Goal: Share content: Share content

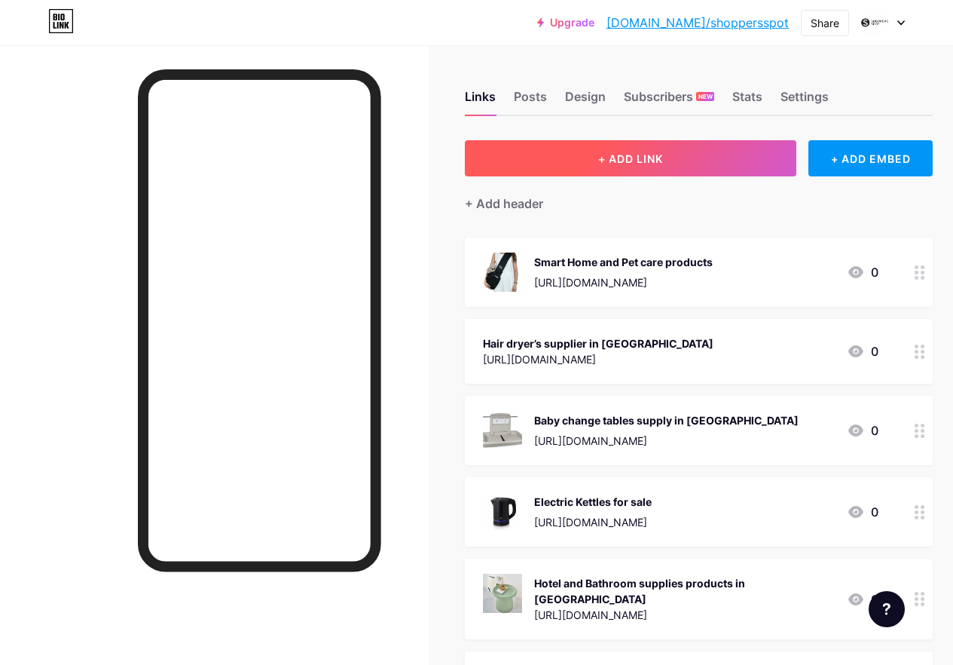
click at [683, 168] on button "+ ADD LINK" at bounding box center [631, 158] width 332 height 36
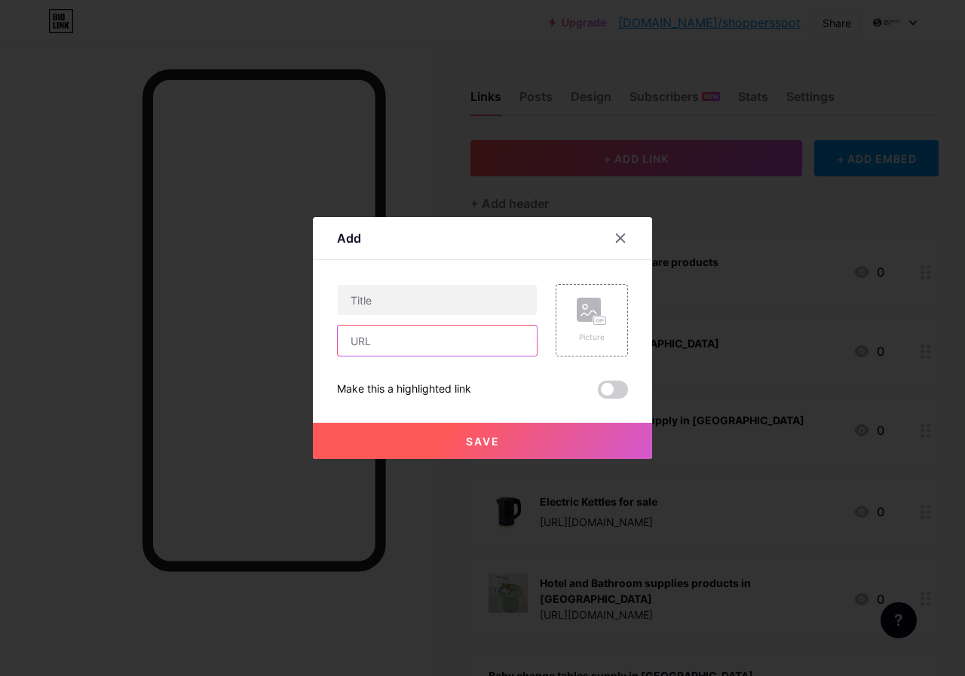
click at [458, 338] on input "text" at bounding box center [437, 341] width 199 height 30
paste input "[URL][DOMAIN_NAME]"
type input "[URL][DOMAIN_NAME]"
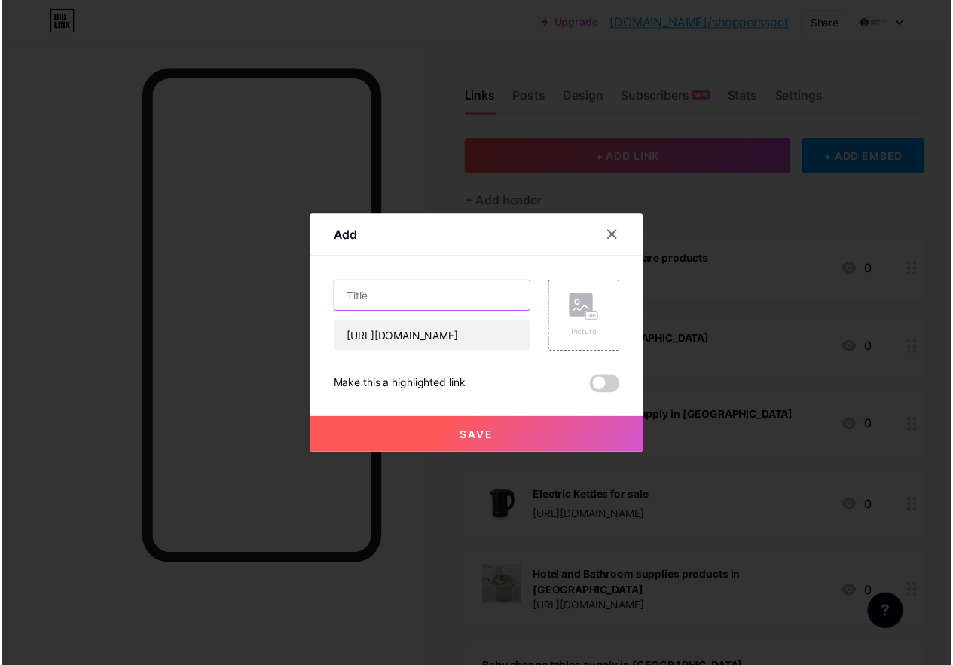
scroll to position [0, 0]
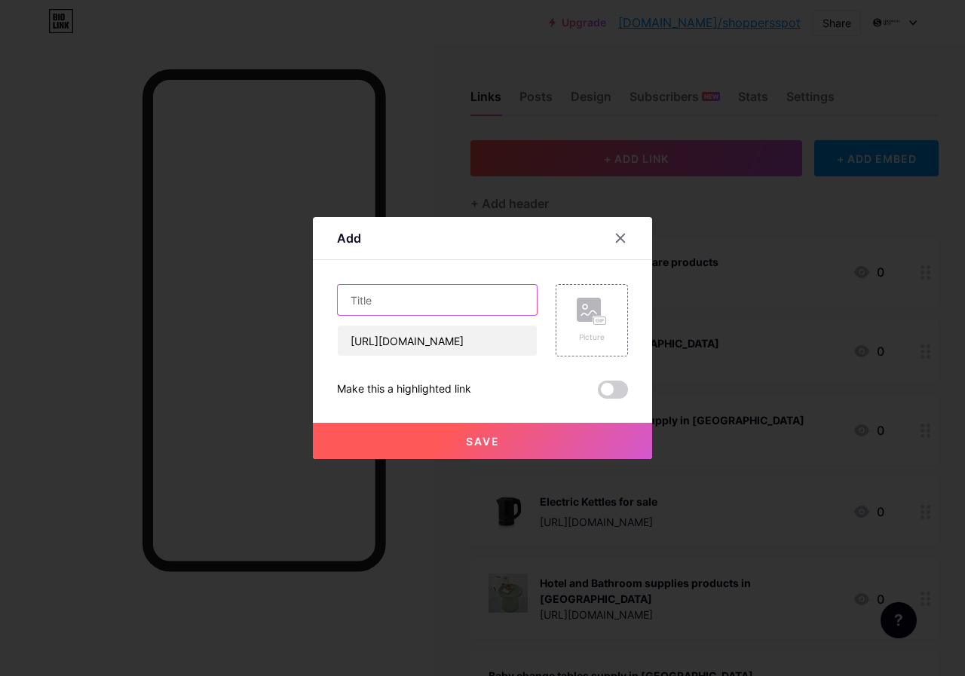
click at [436, 311] on input "text" at bounding box center [437, 300] width 199 height 30
paste input "Pet care products"
type input "Pet care products"
click at [489, 445] on span "Save" at bounding box center [483, 441] width 34 height 13
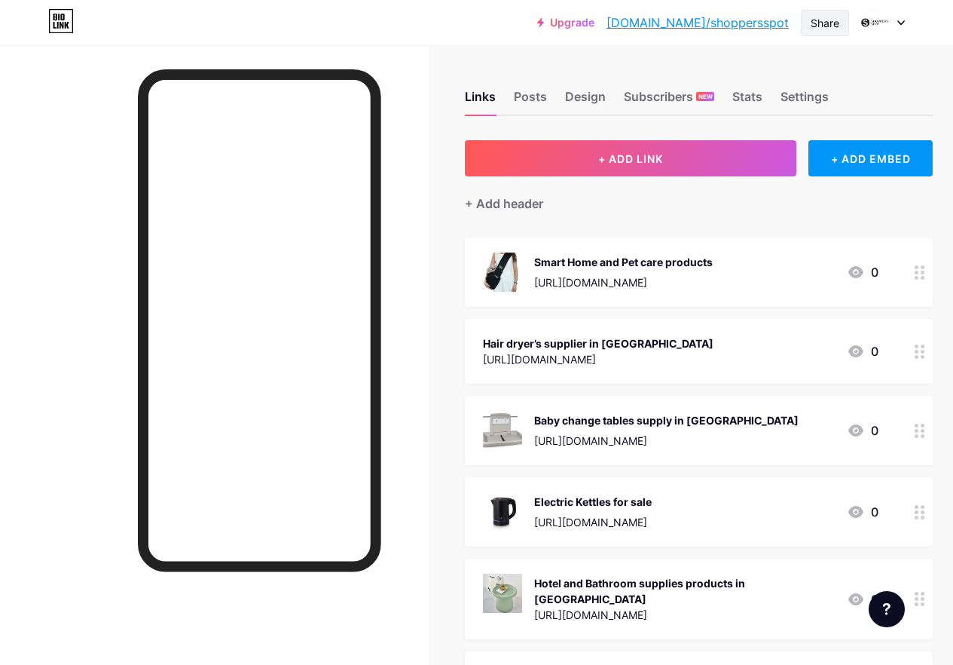
click at [825, 18] on div "Share" at bounding box center [825, 23] width 29 height 16
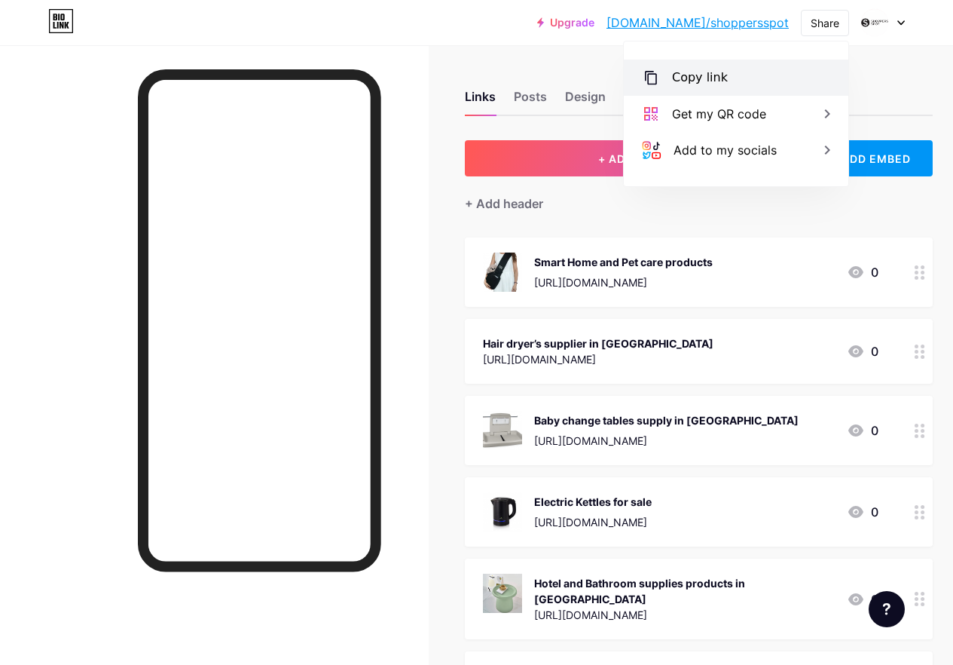
click at [692, 81] on div "Copy link" at bounding box center [700, 78] width 56 height 18
